Goal: Information Seeking & Learning: Learn about a topic

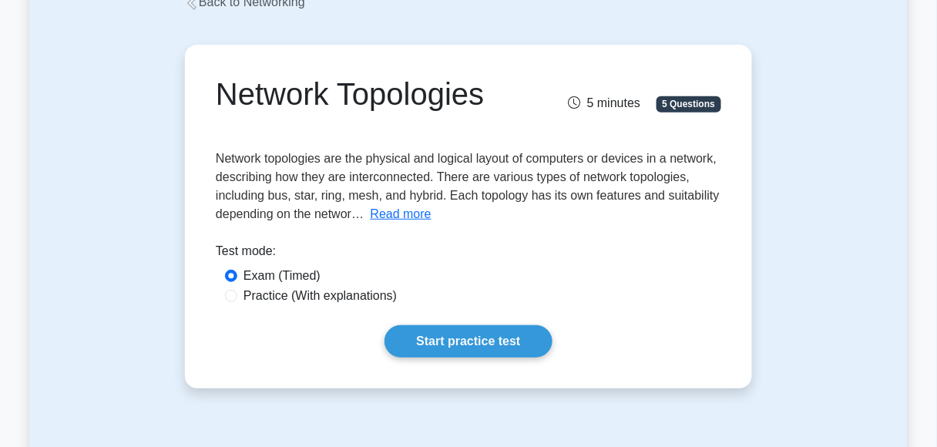
scroll to position [154, 0]
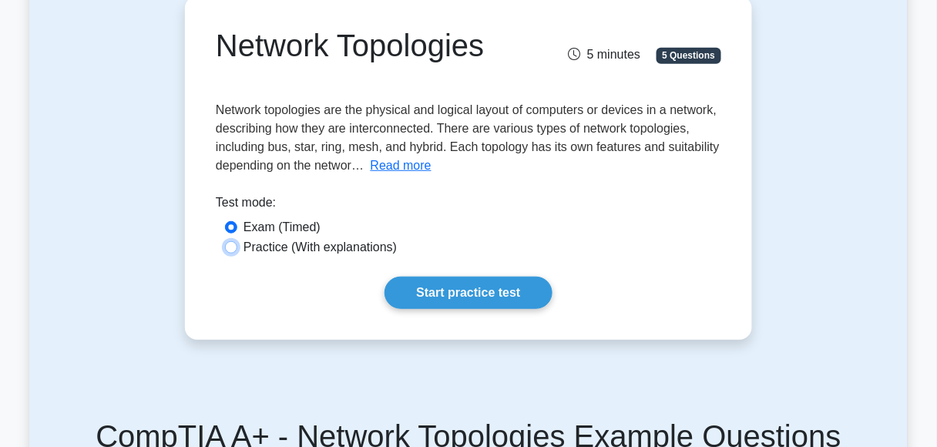
click at [232, 250] on input "Practice (With explanations)" at bounding box center [231, 247] width 12 height 12
radio input "true"
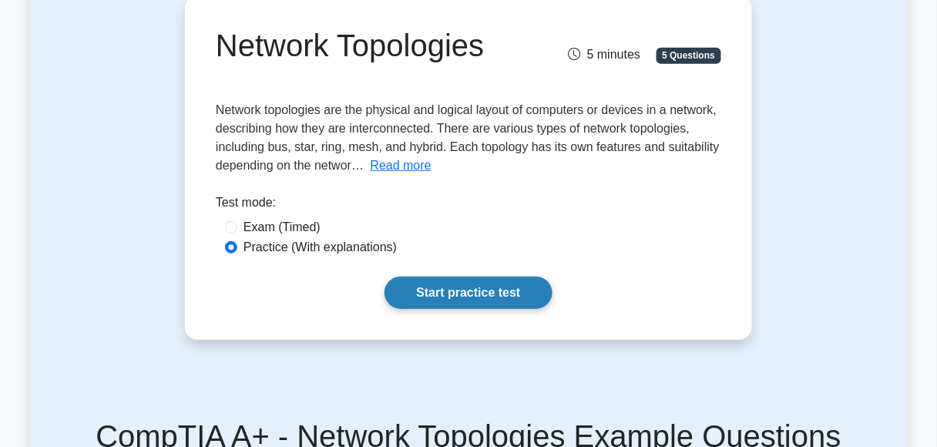
click at [449, 289] on link "Start practice test" at bounding box center [467, 293] width 167 height 32
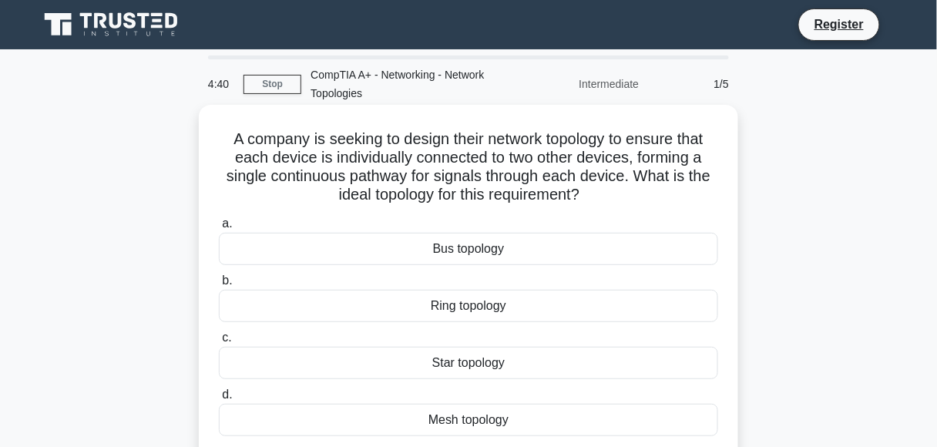
click at [238, 237] on div "Bus topology" at bounding box center [468, 249] width 499 height 32
click at [219, 229] on input "a. Bus topology" at bounding box center [219, 224] width 0 height 10
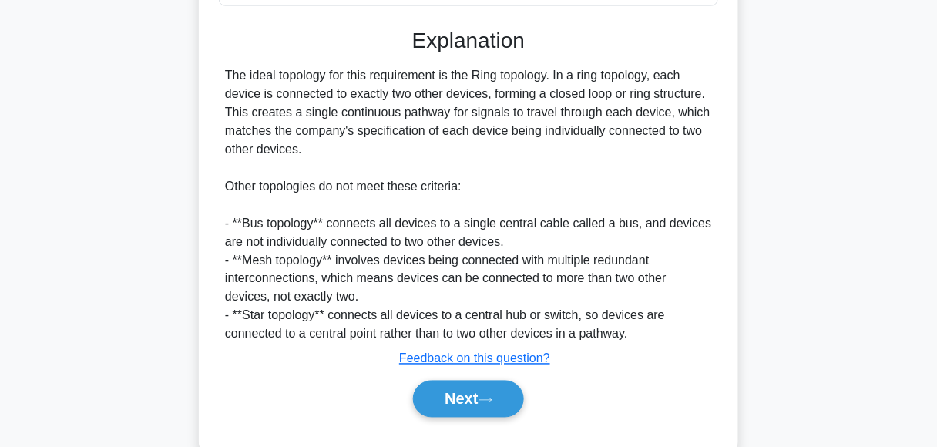
scroll to position [465, 0]
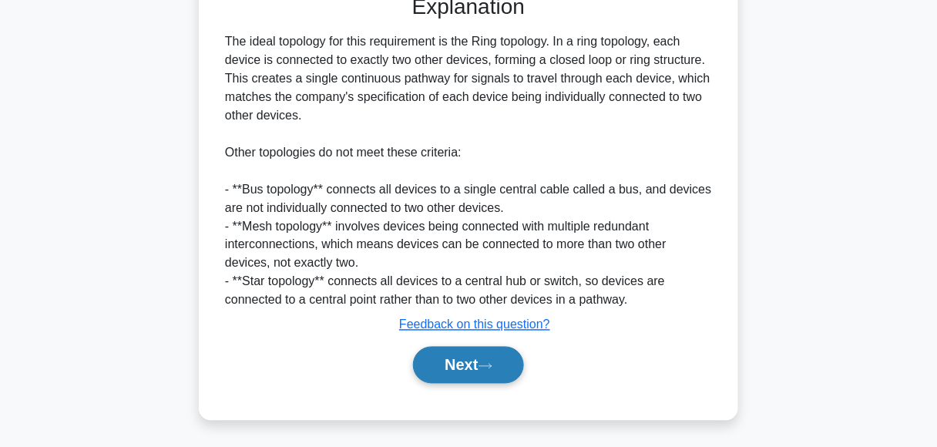
click at [458, 373] on button "Next" at bounding box center [468, 365] width 110 height 37
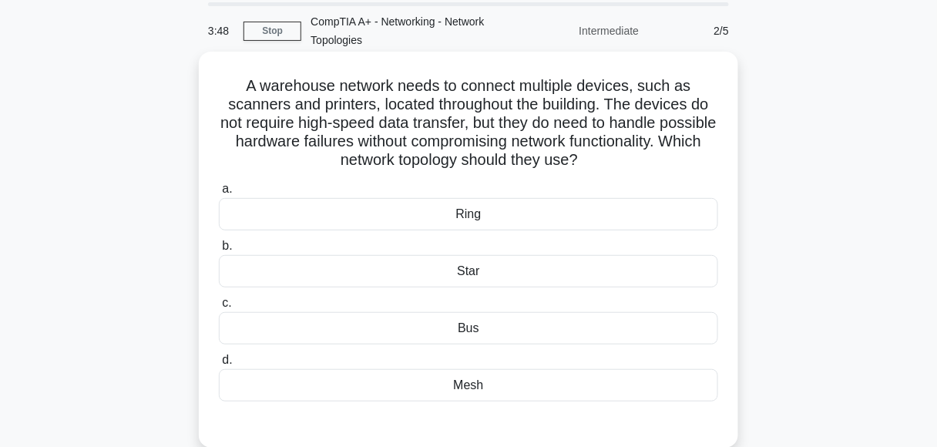
scroll to position [77, 0]
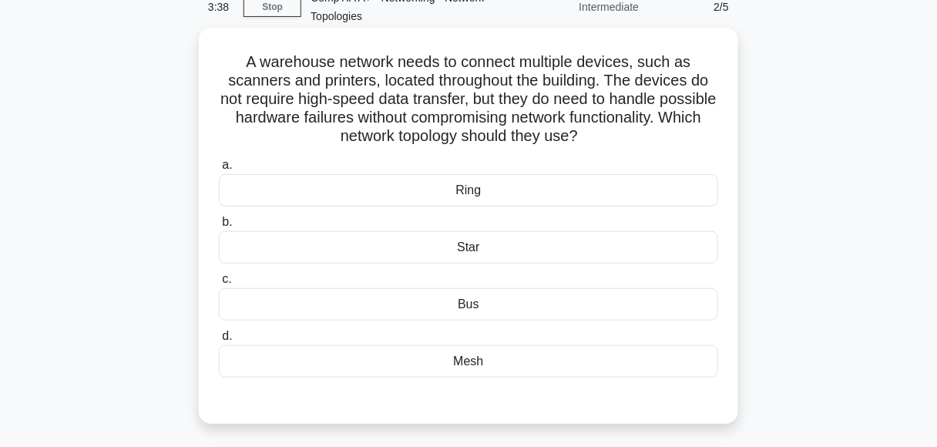
click at [280, 254] on div "Star" at bounding box center [468, 247] width 499 height 32
click at [219, 227] on input "b. Star" at bounding box center [219, 222] width 0 height 10
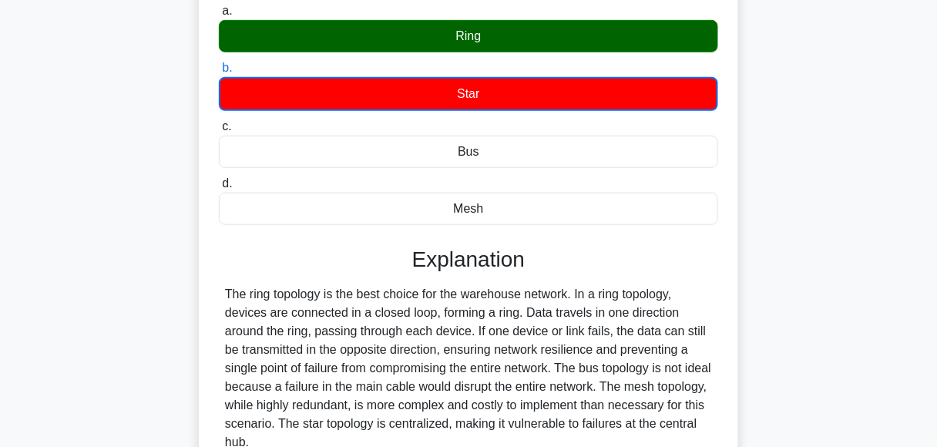
scroll to position [308, 0]
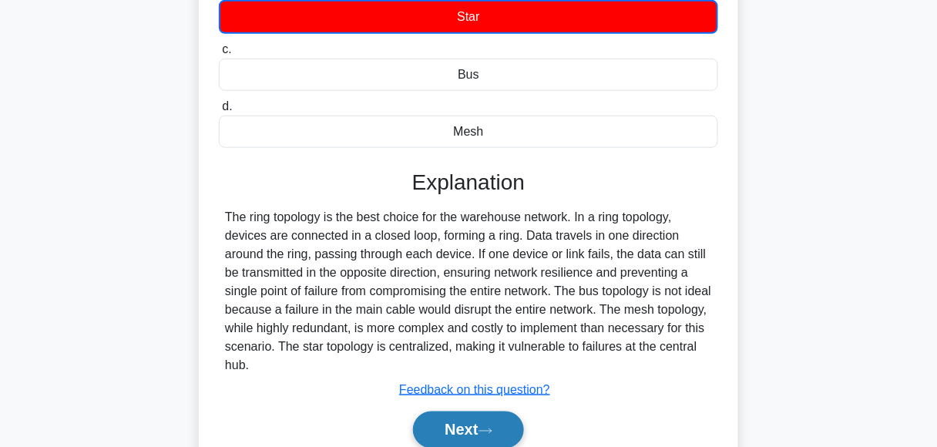
click at [484, 434] on button "Next" at bounding box center [468, 429] width 110 height 37
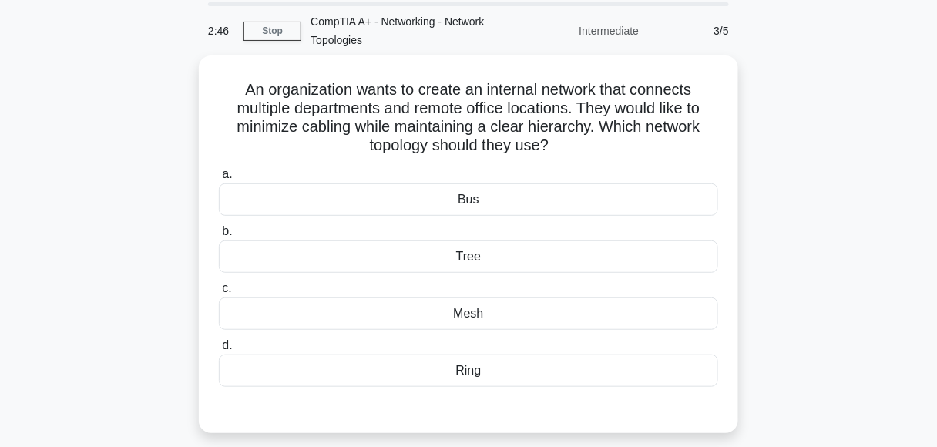
scroll to position [77, 0]
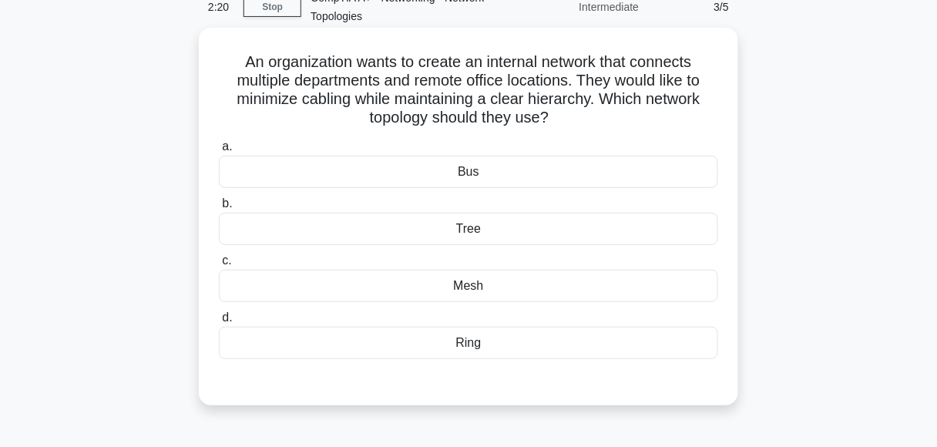
click at [456, 228] on div "Tree" at bounding box center [468, 229] width 499 height 32
click at [219, 209] on input "b. Tree" at bounding box center [219, 204] width 0 height 10
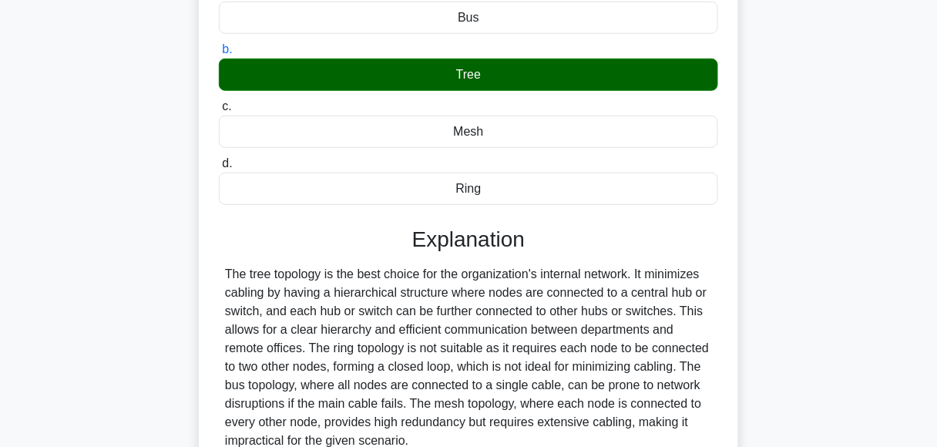
scroll to position [308, 0]
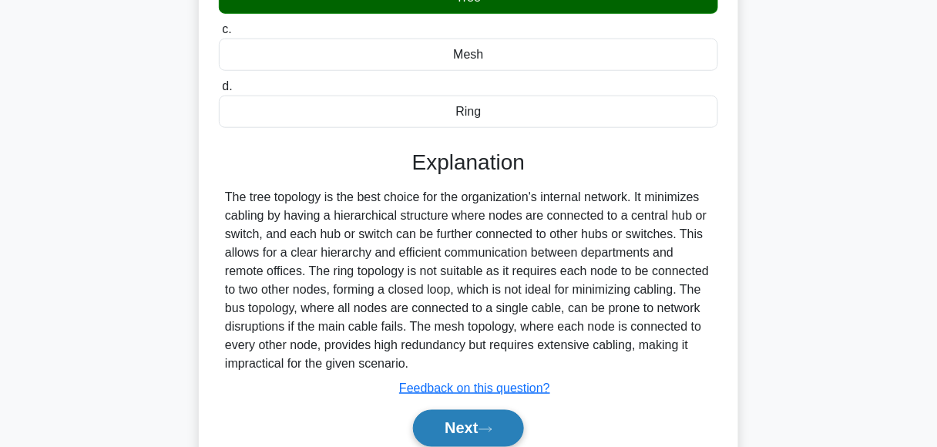
click at [485, 436] on button "Next" at bounding box center [468, 428] width 110 height 37
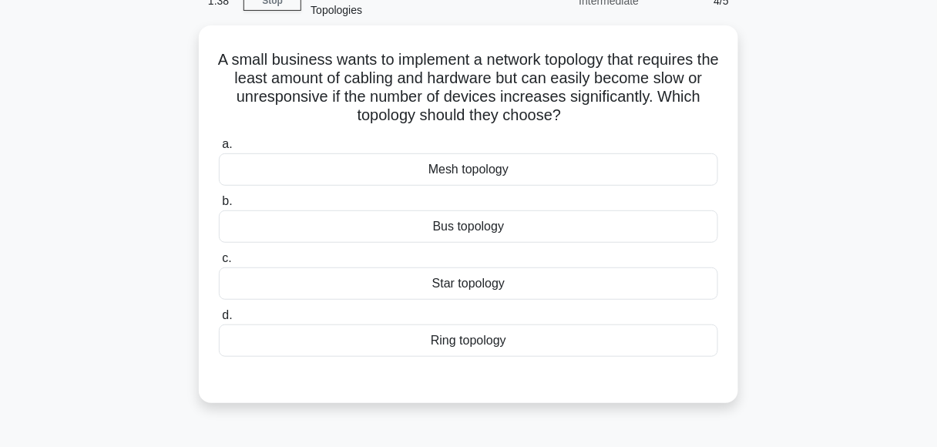
scroll to position [0, 0]
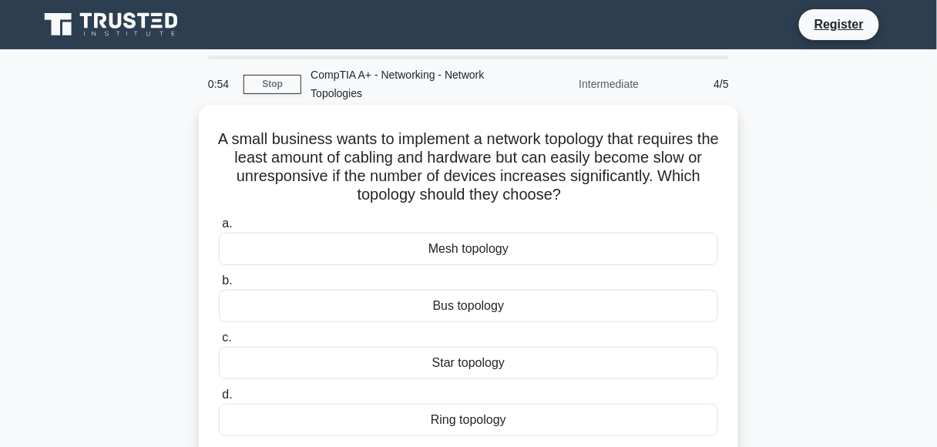
click at [475, 427] on div "Ring topology" at bounding box center [468, 420] width 499 height 32
click at [219, 400] on input "d. Ring topology" at bounding box center [219, 395] width 0 height 10
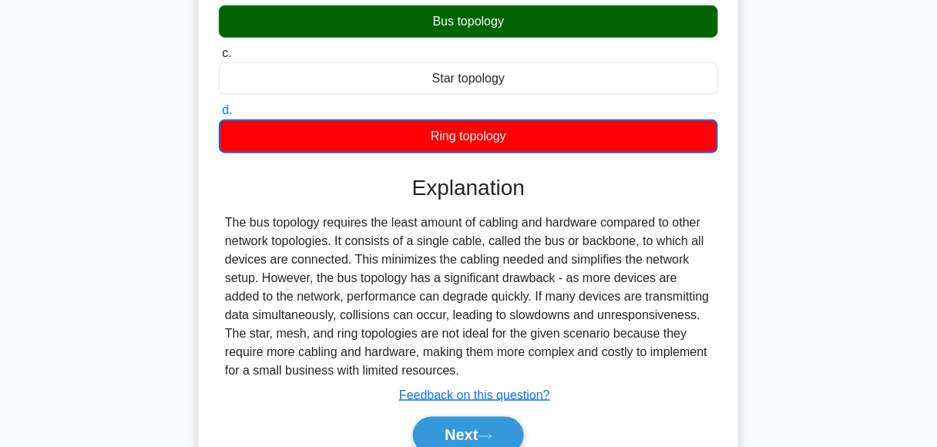
scroll to position [308, 0]
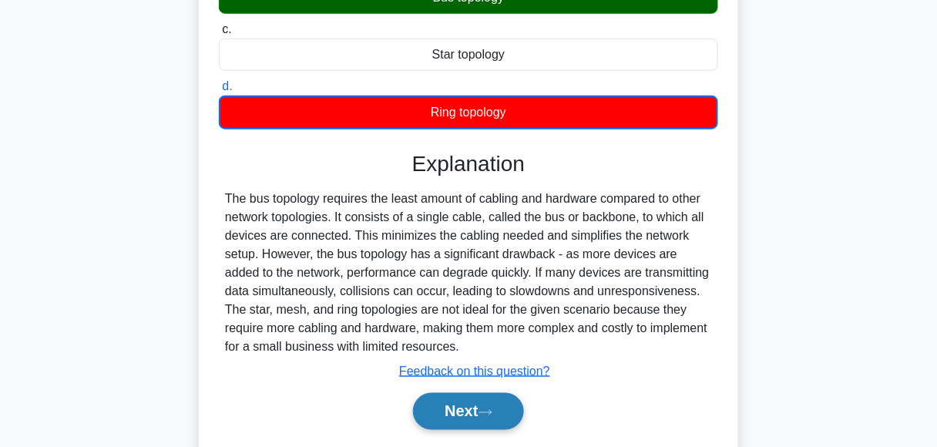
click at [482, 417] on button "Next" at bounding box center [468, 411] width 110 height 37
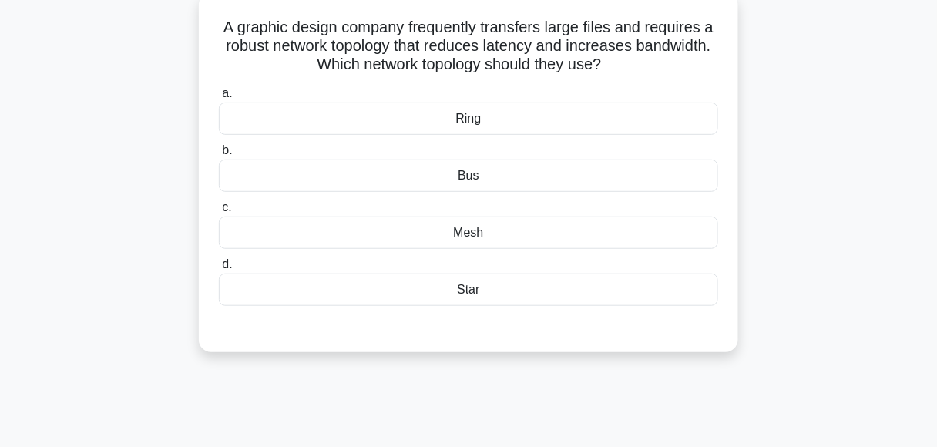
scroll to position [77, 0]
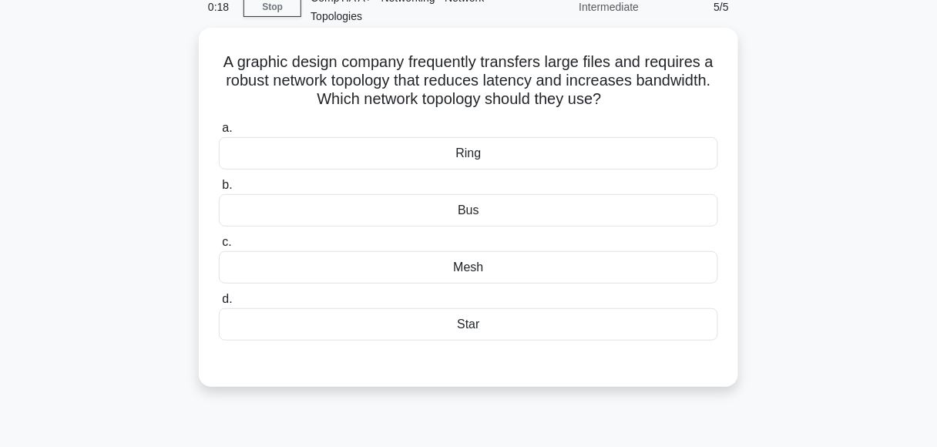
click at [451, 269] on div "Mesh" at bounding box center [468, 267] width 499 height 32
click at [219, 247] on input "c. Mesh" at bounding box center [219, 242] width 0 height 10
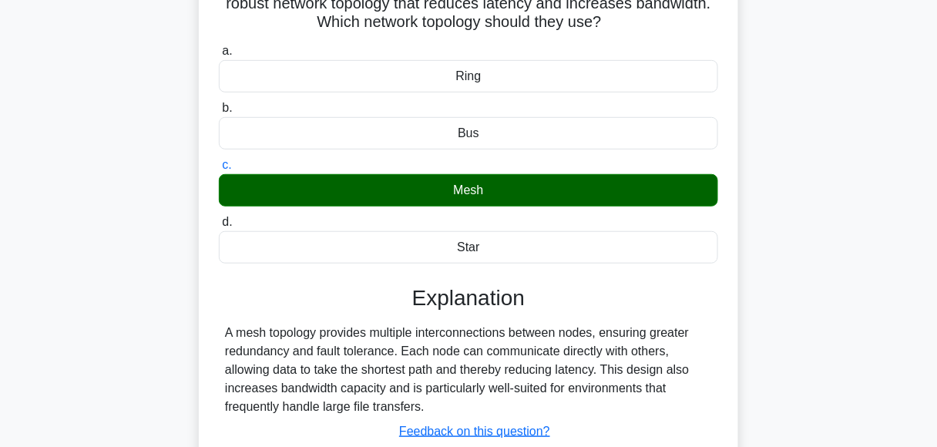
scroll to position [231, 0]
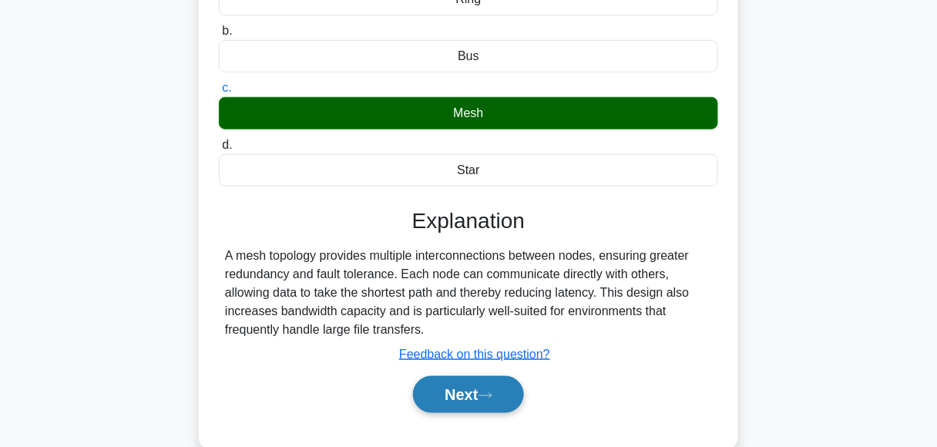
click at [496, 397] on button "Next" at bounding box center [468, 394] width 110 height 37
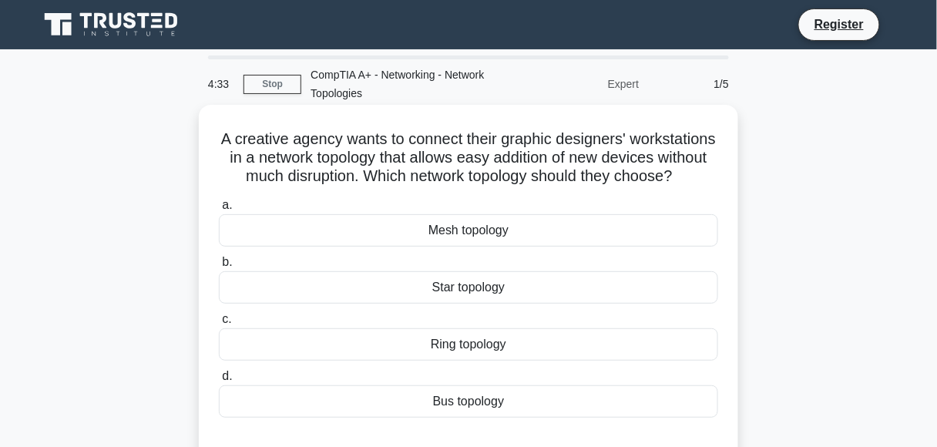
click at [472, 357] on div "Ring topology" at bounding box center [468, 344] width 499 height 32
click at [219, 324] on input "c. Ring topology" at bounding box center [219, 319] width 0 height 10
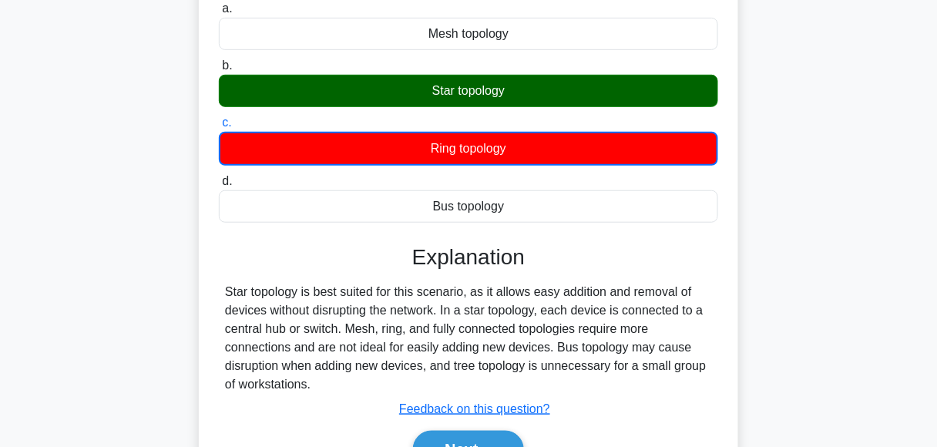
scroll to position [231, 0]
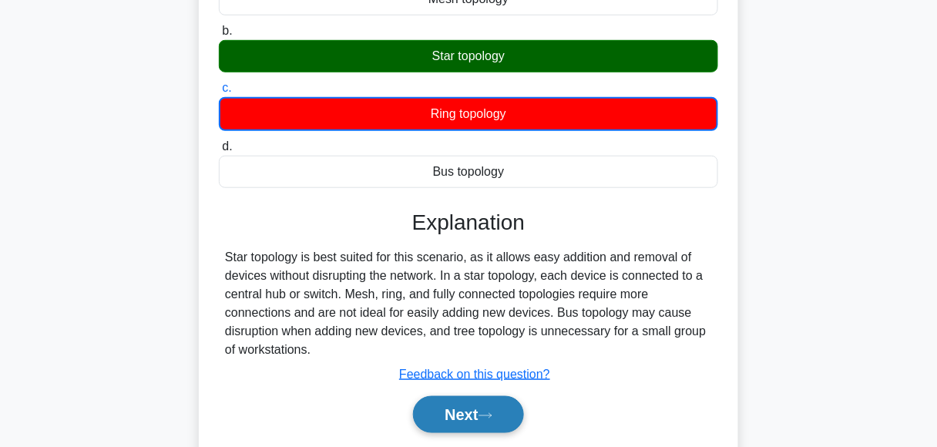
click at [460, 428] on button "Next" at bounding box center [468, 414] width 110 height 37
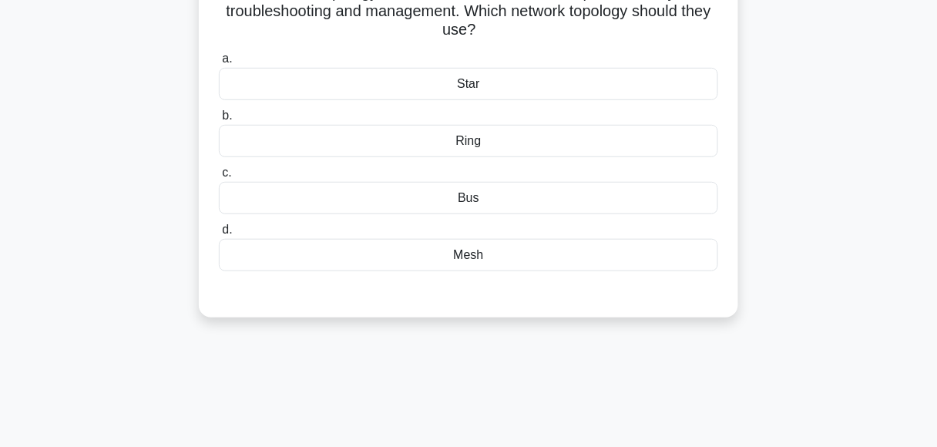
scroll to position [77, 0]
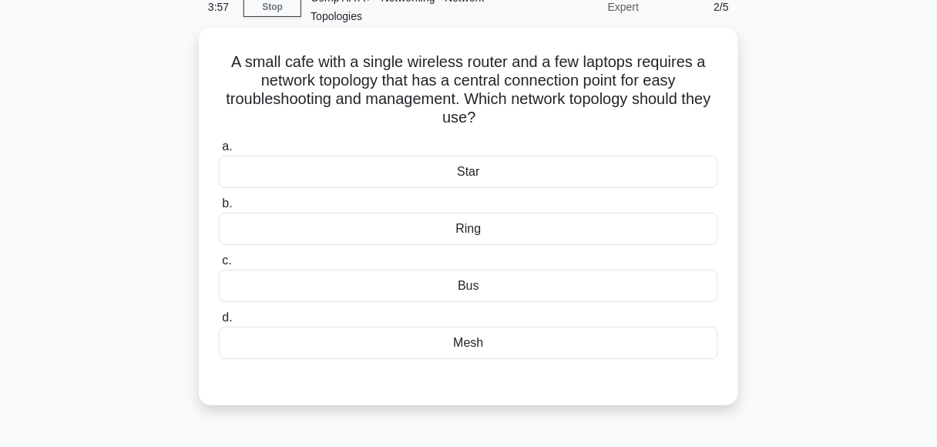
click at [478, 232] on div "Ring" at bounding box center [468, 229] width 499 height 32
click at [219, 209] on input "b. Ring" at bounding box center [219, 204] width 0 height 10
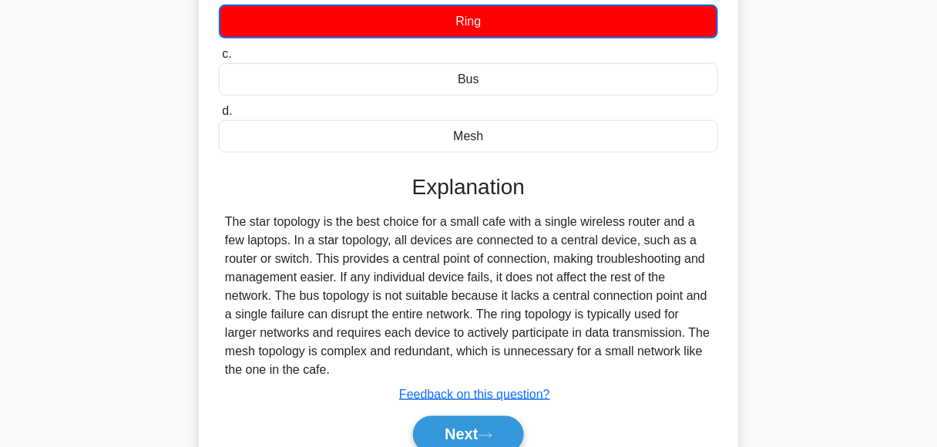
scroll to position [308, 0]
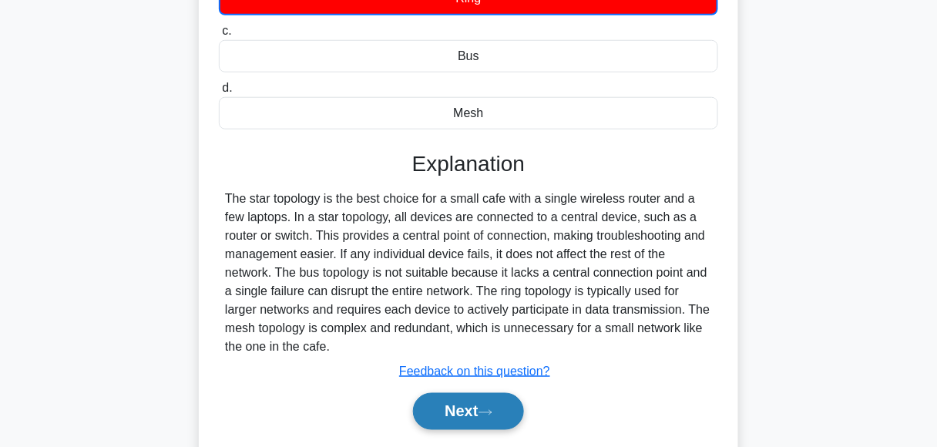
click at [438, 421] on button "Next" at bounding box center [468, 411] width 110 height 37
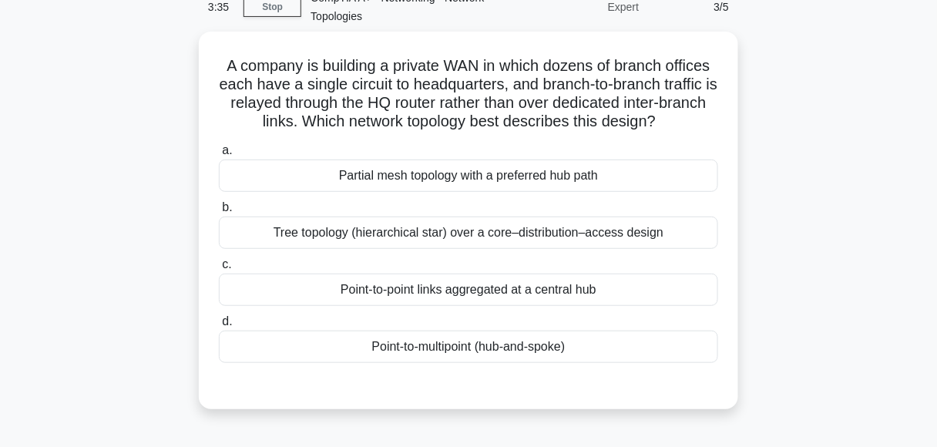
scroll to position [0, 0]
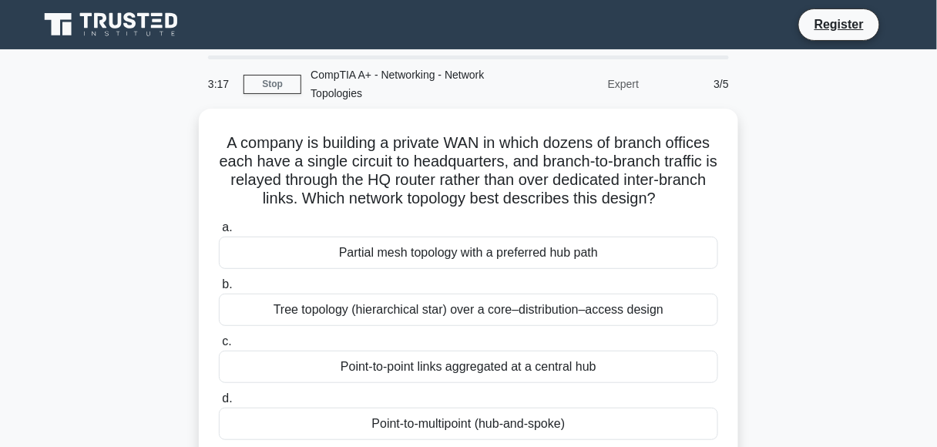
click at [438, 421] on div "Point-to-multipoint (hub-and-spoke)" at bounding box center [468, 424] width 499 height 32
click at [219, 404] on input "d. Point-to-multipoint (hub-and-spoke)" at bounding box center [219, 399] width 0 height 10
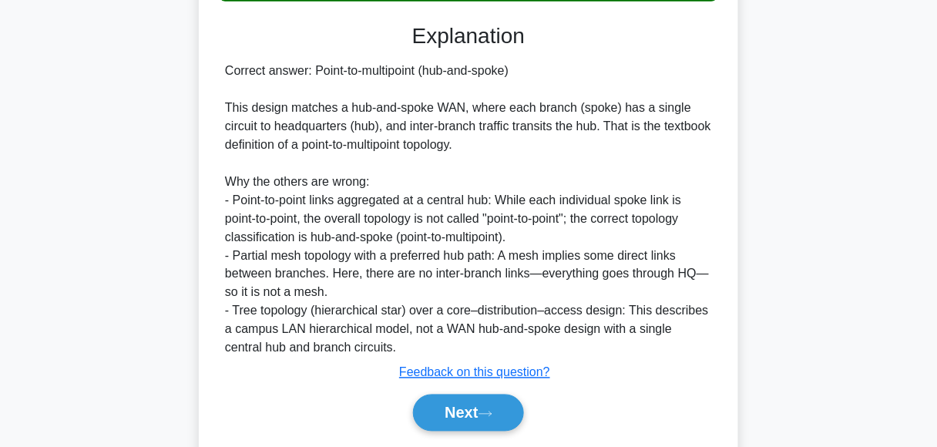
scroll to position [462, 0]
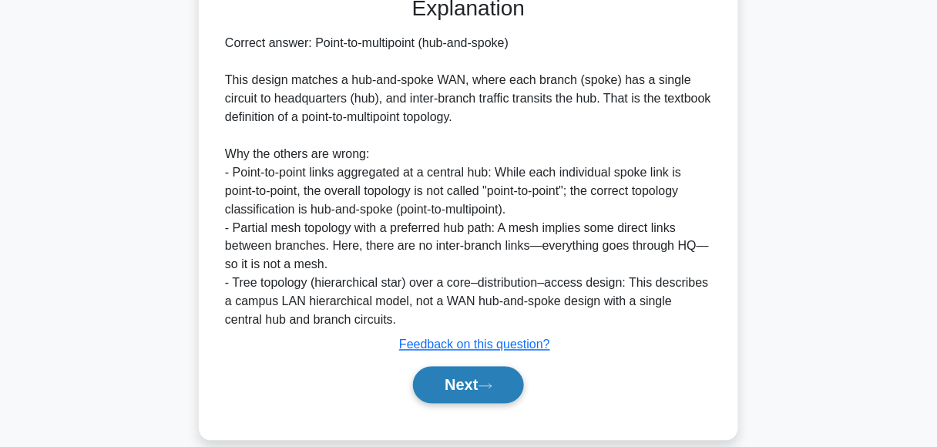
click at [468, 386] on button "Next" at bounding box center [468, 385] width 110 height 37
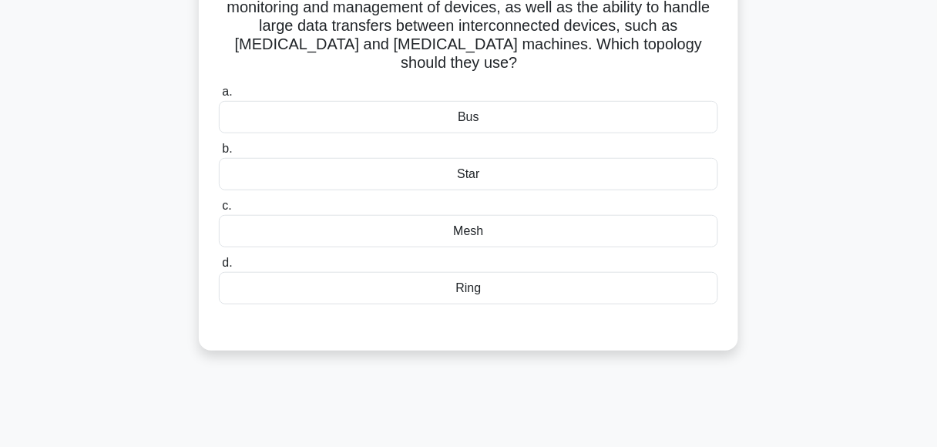
scroll to position [77, 0]
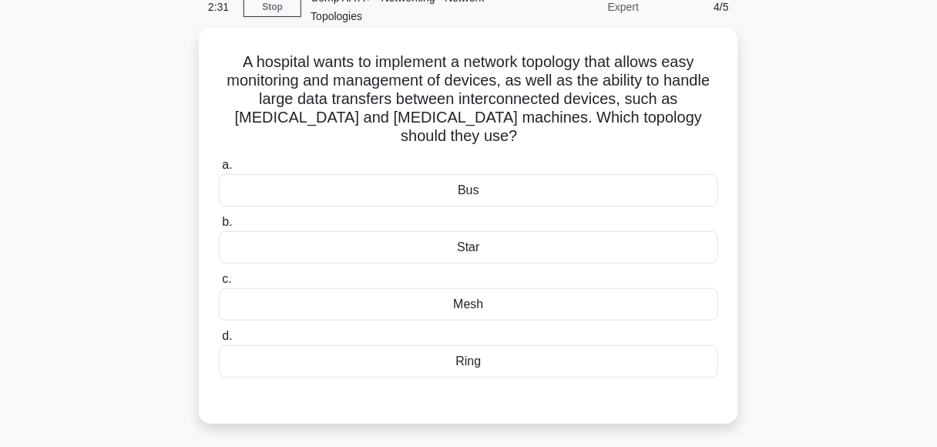
click at [448, 181] on div "Bus" at bounding box center [468, 190] width 499 height 32
click at [219, 170] on input "a. Bus" at bounding box center [219, 165] width 0 height 10
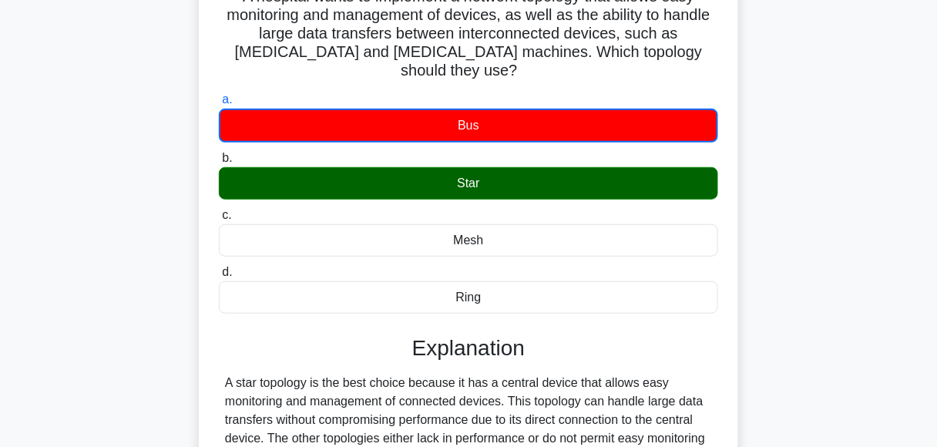
scroll to position [231, 0]
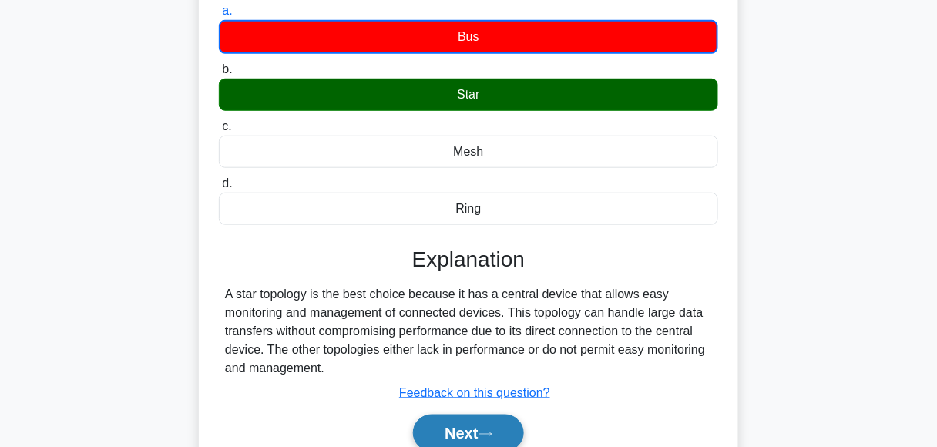
click at [459, 423] on button "Next" at bounding box center [468, 432] width 110 height 37
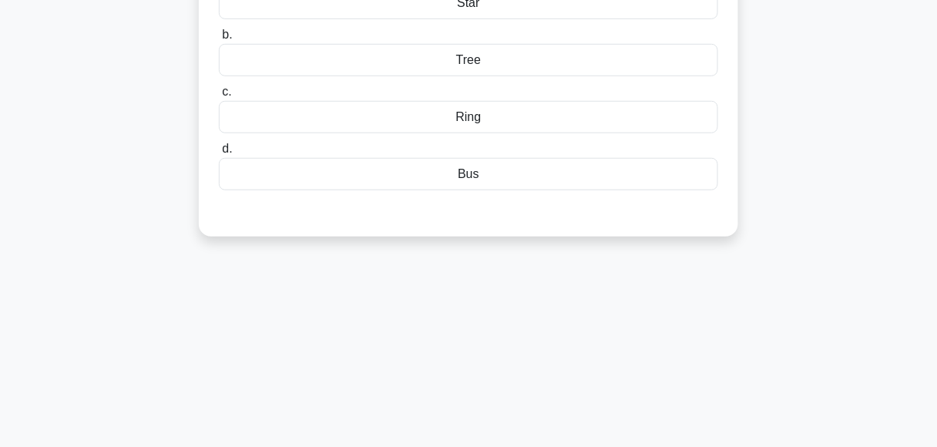
scroll to position [77, 0]
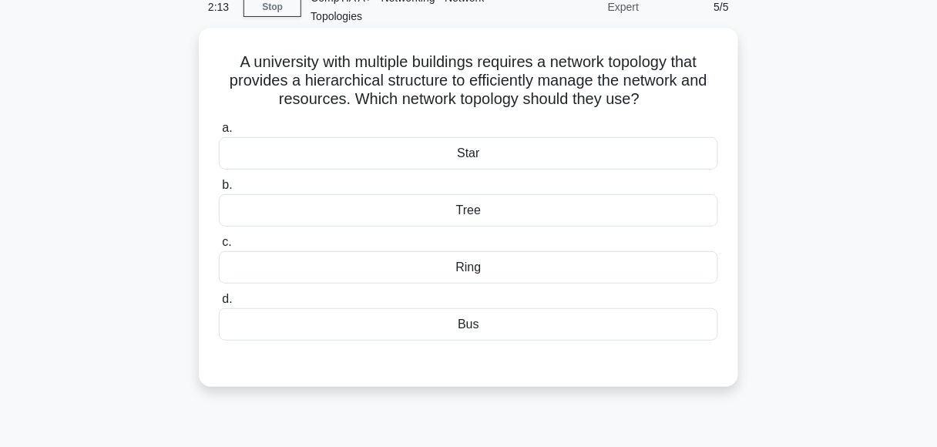
click at [480, 211] on div "Tree" at bounding box center [468, 210] width 499 height 32
click at [219, 190] on input "b. Tree" at bounding box center [219, 185] width 0 height 10
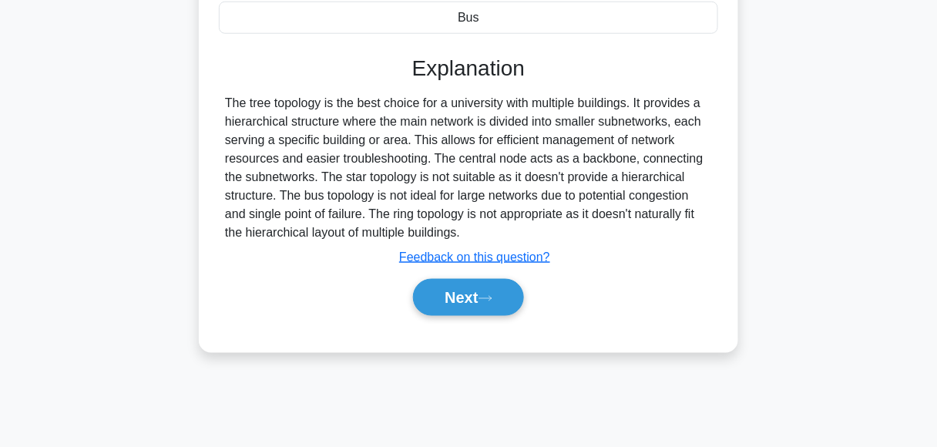
scroll to position [385, 0]
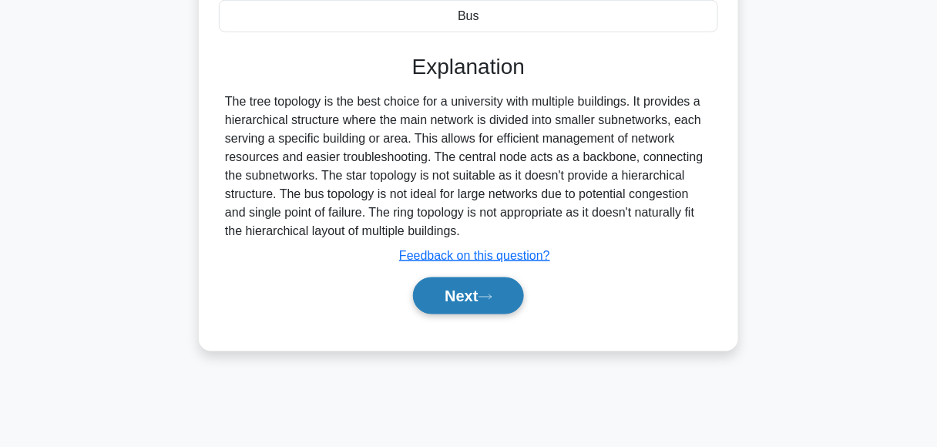
click at [475, 292] on button "Next" at bounding box center [468, 295] width 110 height 37
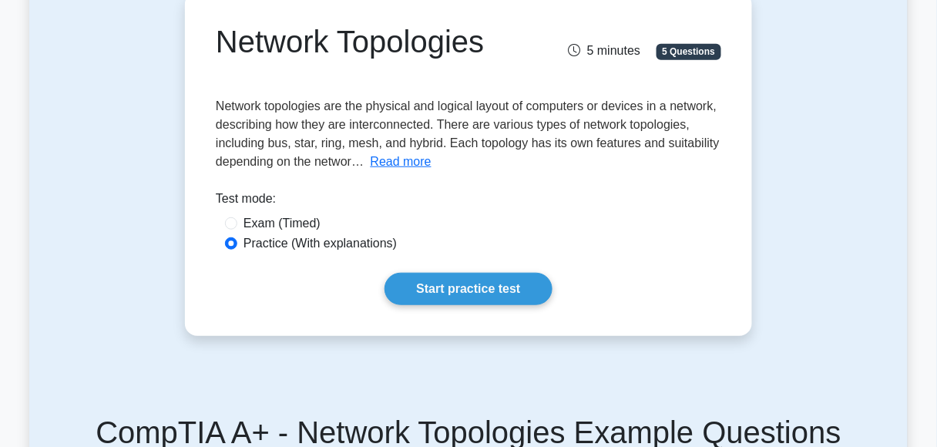
click at [259, 218] on label "Exam (Timed)" at bounding box center [281, 223] width 77 height 18
click at [237, 218] on input "Exam (Timed)" at bounding box center [231, 223] width 12 height 12
radio input "true"
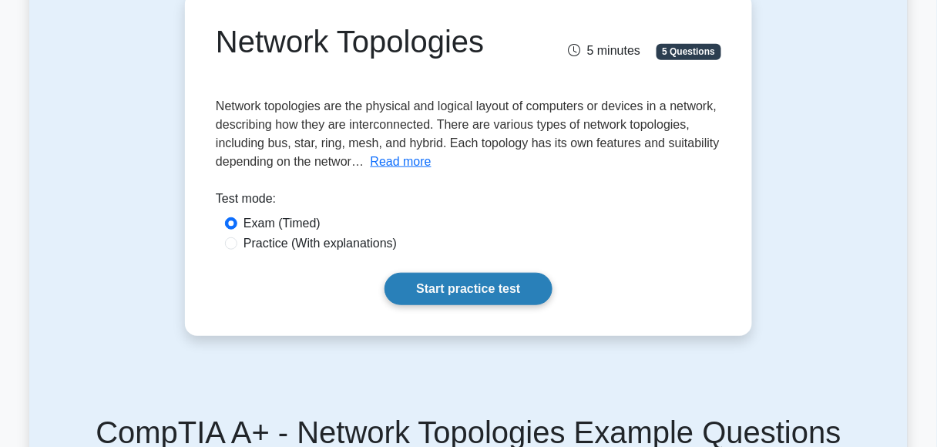
click at [433, 285] on link "Start practice test" at bounding box center [467, 289] width 167 height 32
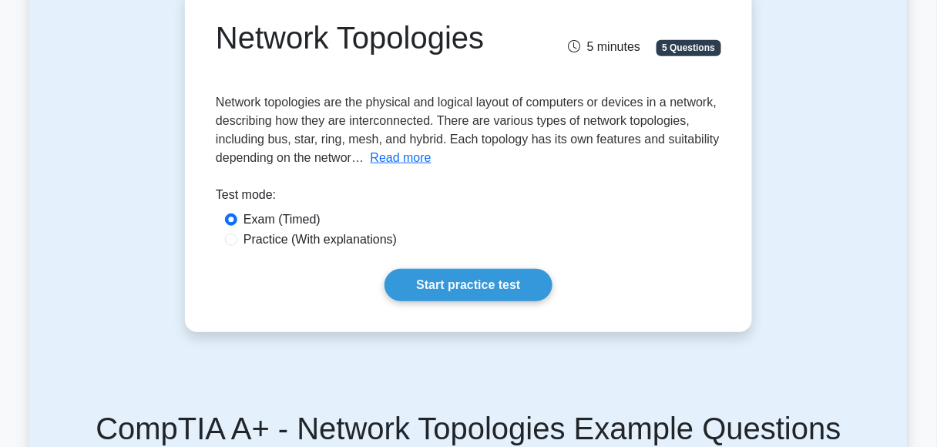
click at [230, 247] on div "Practice (With explanations)" at bounding box center [468, 239] width 487 height 18
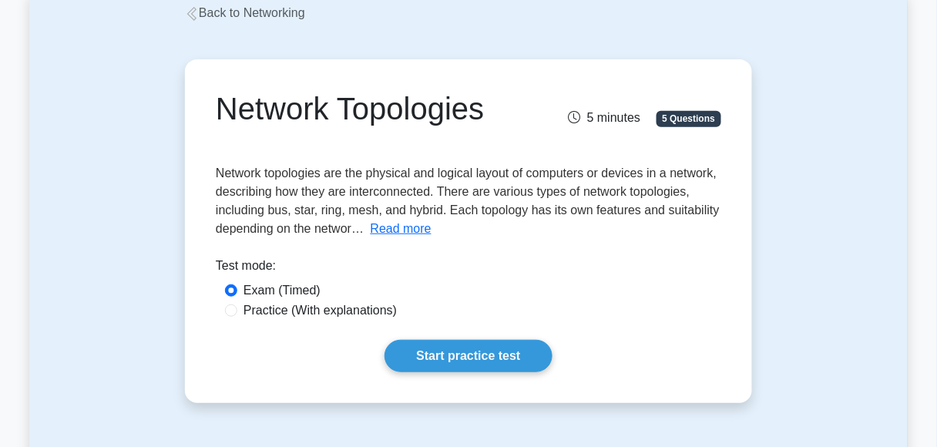
scroll to position [85, 0]
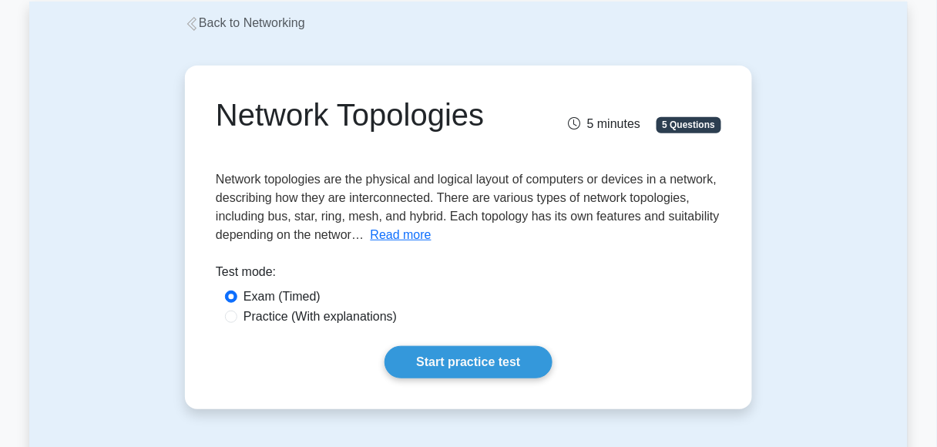
click at [238, 324] on div "Practice (With explanations)" at bounding box center [468, 316] width 487 height 18
click at [237, 322] on div "Practice (With explanations)" at bounding box center [468, 316] width 487 height 18
click at [240, 318] on div "Practice (With explanations)" at bounding box center [468, 316] width 487 height 18
click at [231, 318] on input "Practice (With explanations)" at bounding box center [231, 316] width 12 height 12
radio input "true"
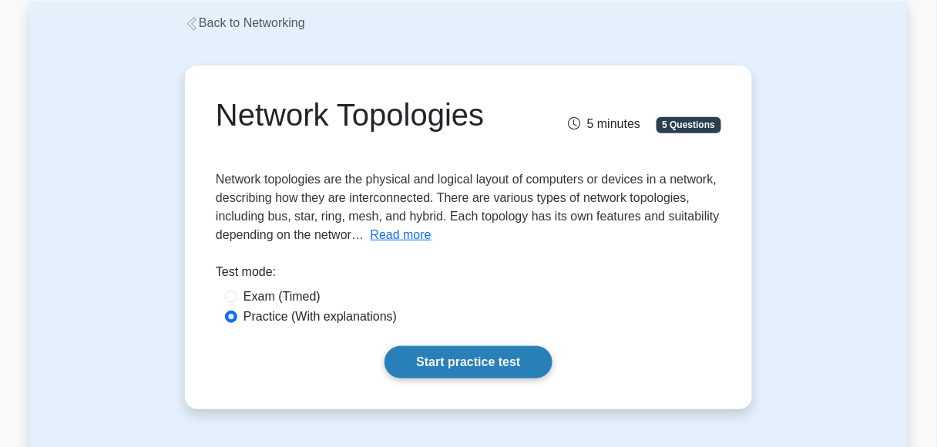
click at [413, 362] on link "Start practice test" at bounding box center [467, 362] width 167 height 32
click at [434, 367] on link "Start practice test" at bounding box center [467, 362] width 167 height 32
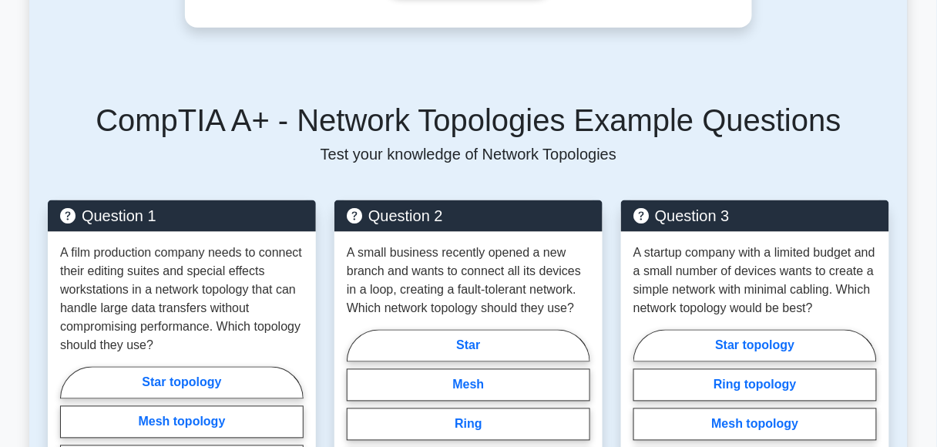
scroll to position [624, 0]
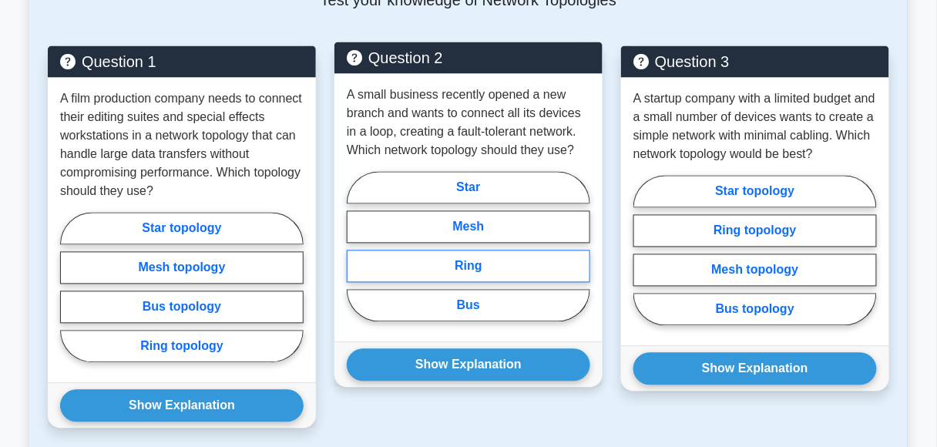
click at [465, 268] on label "Ring" at bounding box center [468, 266] width 243 height 32
click at [357, 257] on input "Ring" at bounding box center [352, 252] width 10 height 10
radio input "true"
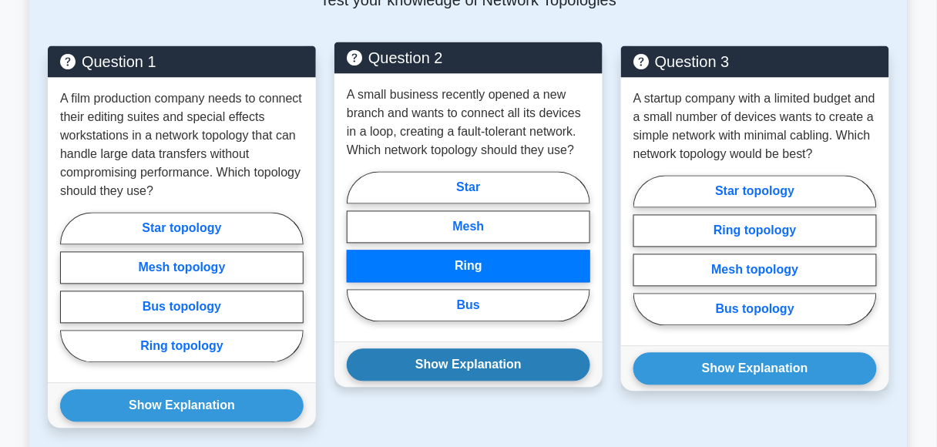
click at [504, 363] on button "Show Explanation" at bounding box center [468, 365] width 243 height 32
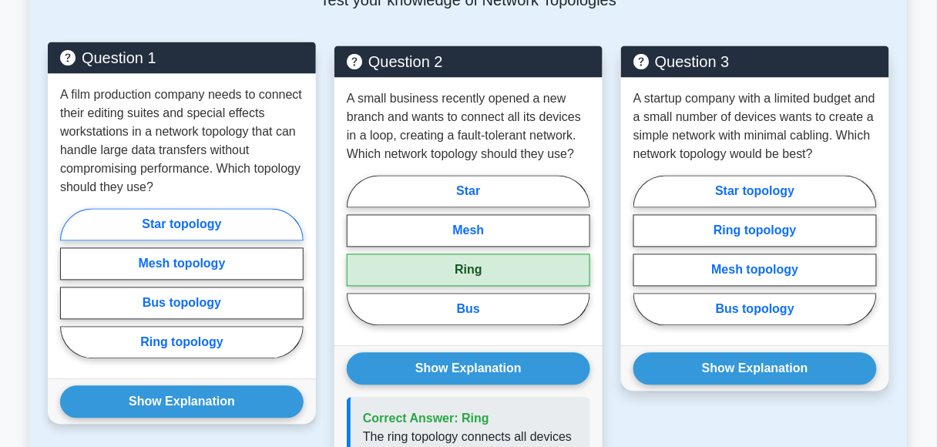
click at [230, 222] on label "Star topology" at bounding box center [181, 225] width 243 height 32
click at [70, 283] on input "Star topology" at bounding box center [65, 288] width 10 height 10
radio input "true"
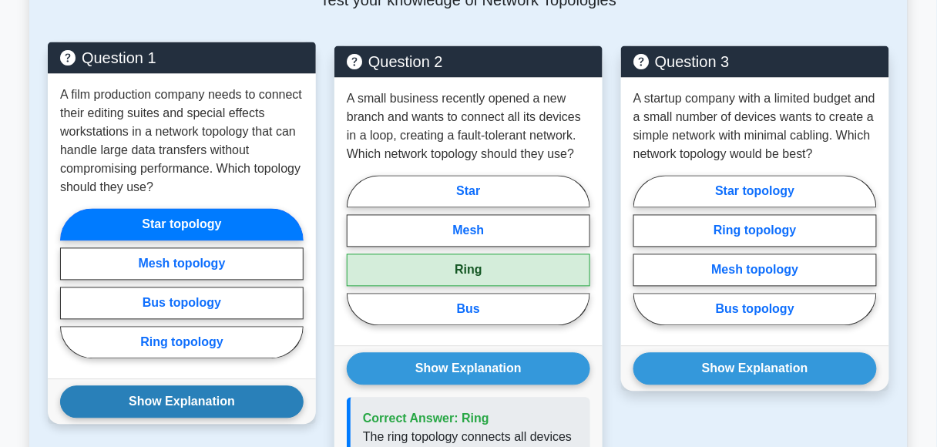
click at [211, 408] on button "Show Explanation" at bounding box center [181, 402] width 243 height 32
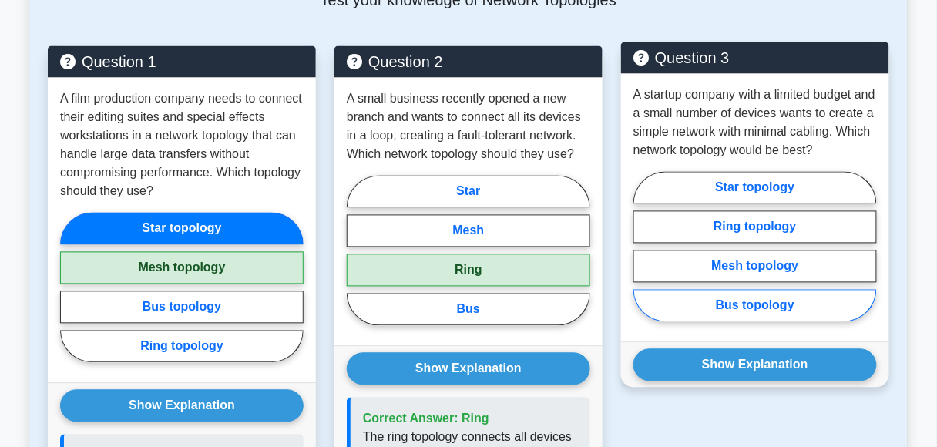
click at [777, 322] on label "Bus topology" at bounding box center [754, 306] width 243 height 32
click at [643, 257] on input "Bus topology" at bounding box center [638, 252] width 10 height 10
radio input "true"
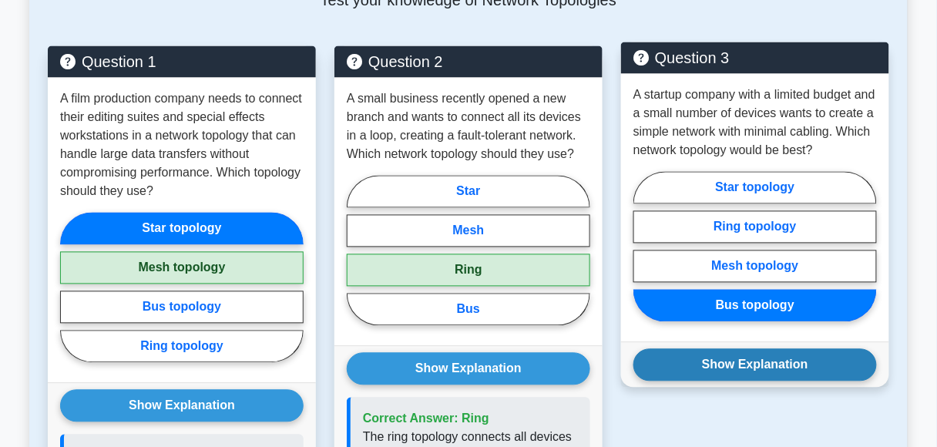
click at [763, 381] on button "Show Explanation" at bounding box center [754, 365] width 243 height 32
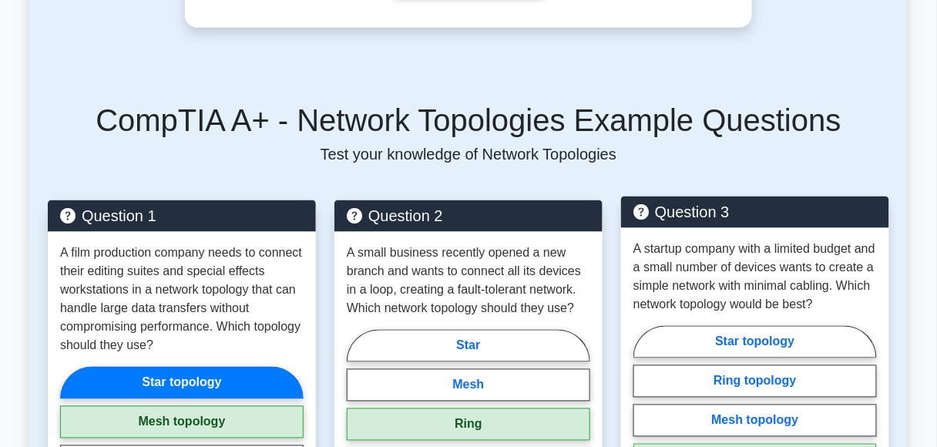
scroll to position [85, 0]
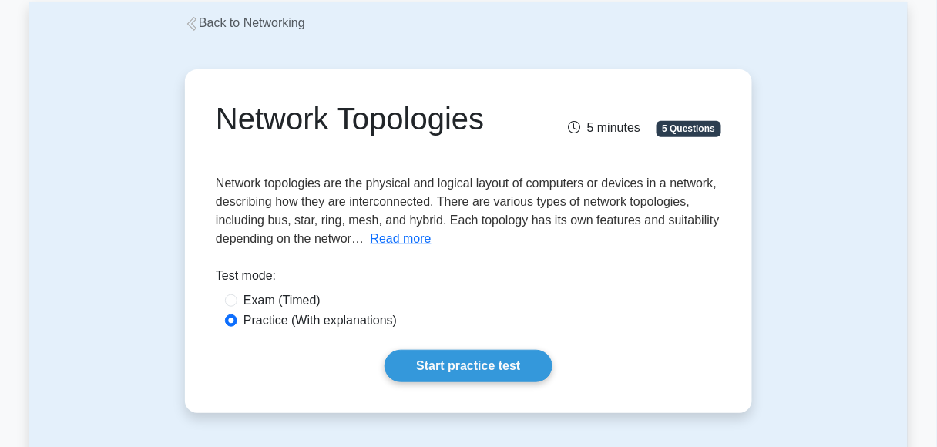
click at [208, 24] on link "Back to Networking" at bounding box center [245, 22] width 120 height 13
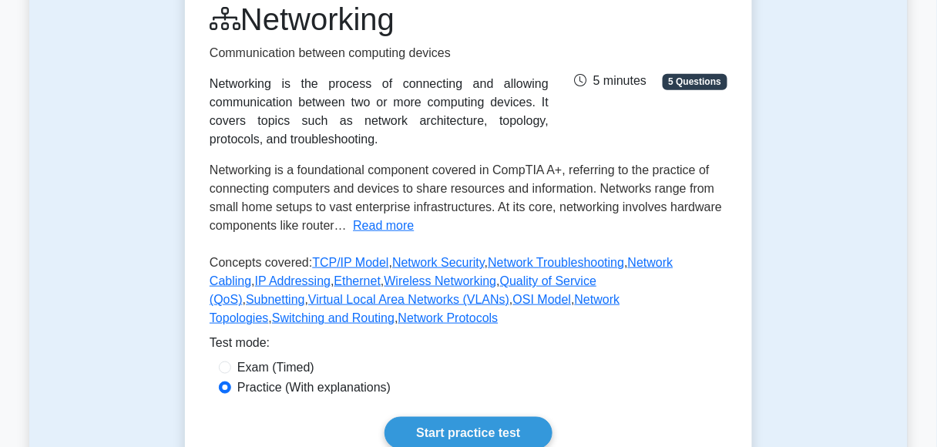
scroll to position [231, 0]
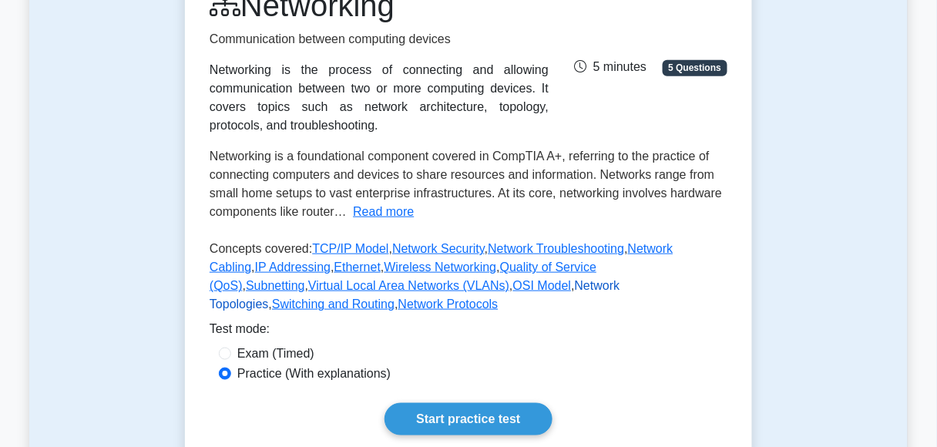
click at [441, 291] on link "Network Topologies" at bounding box center [415, 295] width 410 height 32
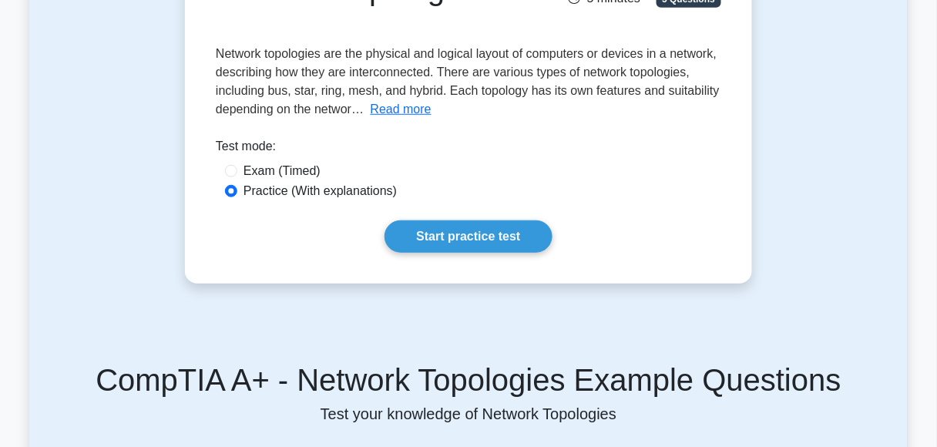
scroll to position [231, 0]
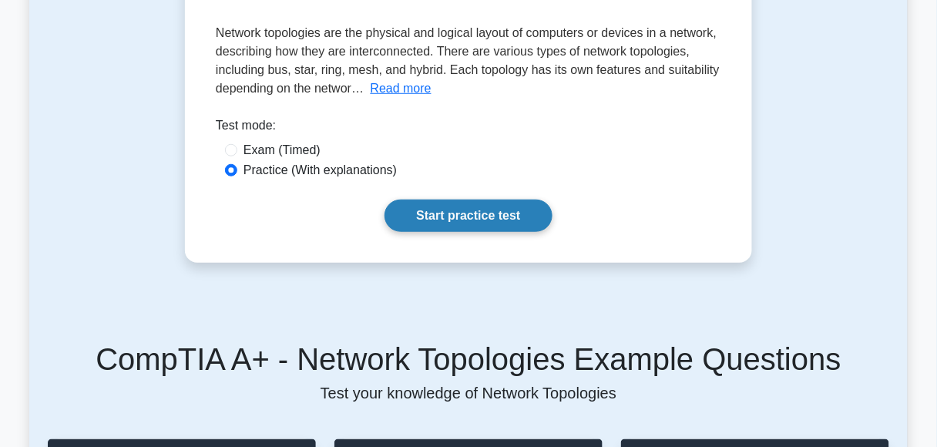
click at [435, 230] on link "Start practice test" at bounding box center [467, 216] width 167 height 32
